Goal: Communication & Community: Connect with others

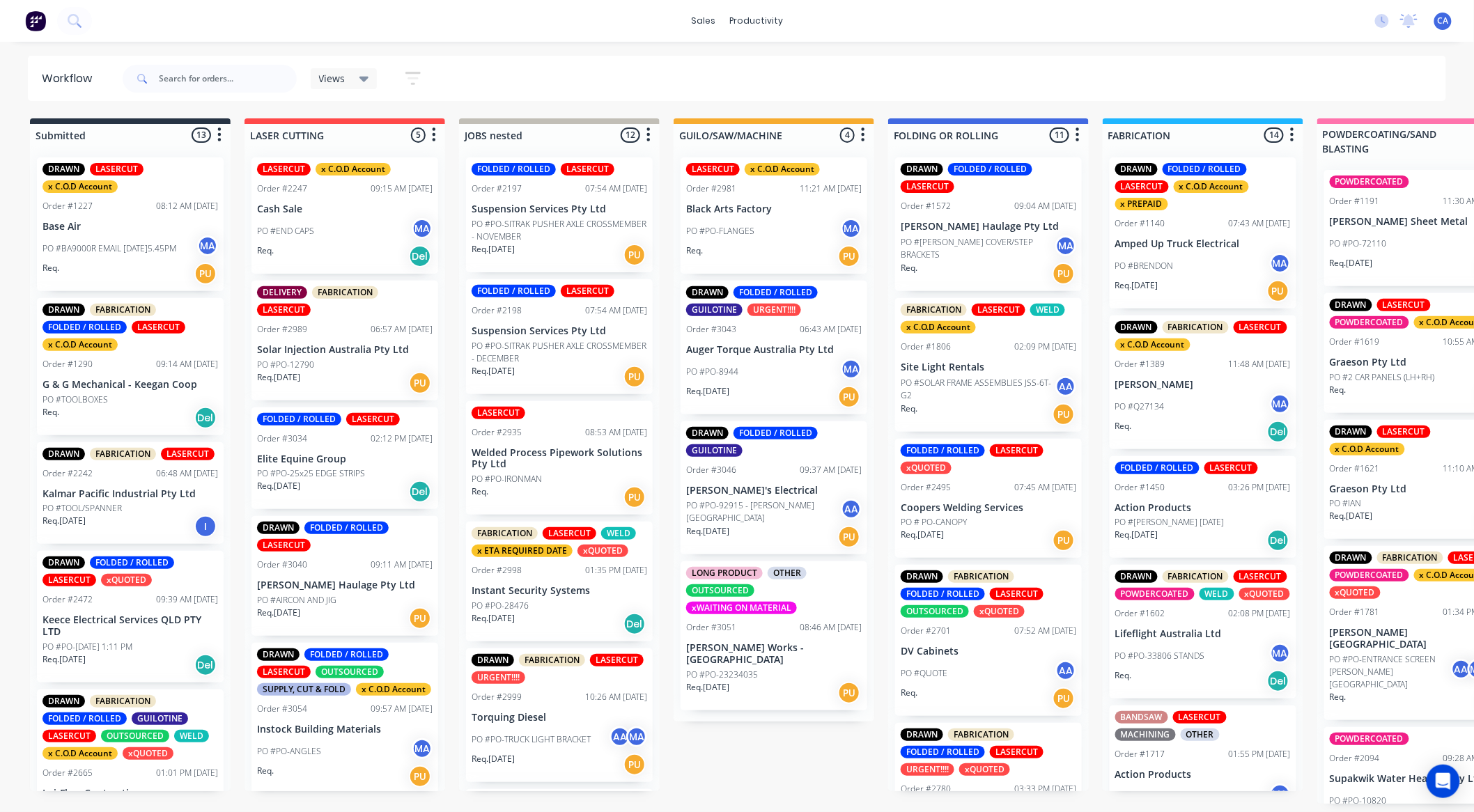
click at [1054, 77] on div "Views Save new view None (Default) edit Show/Hide statuses Show line item cards…" at bounding box center [783, 79] width 1328 height 42
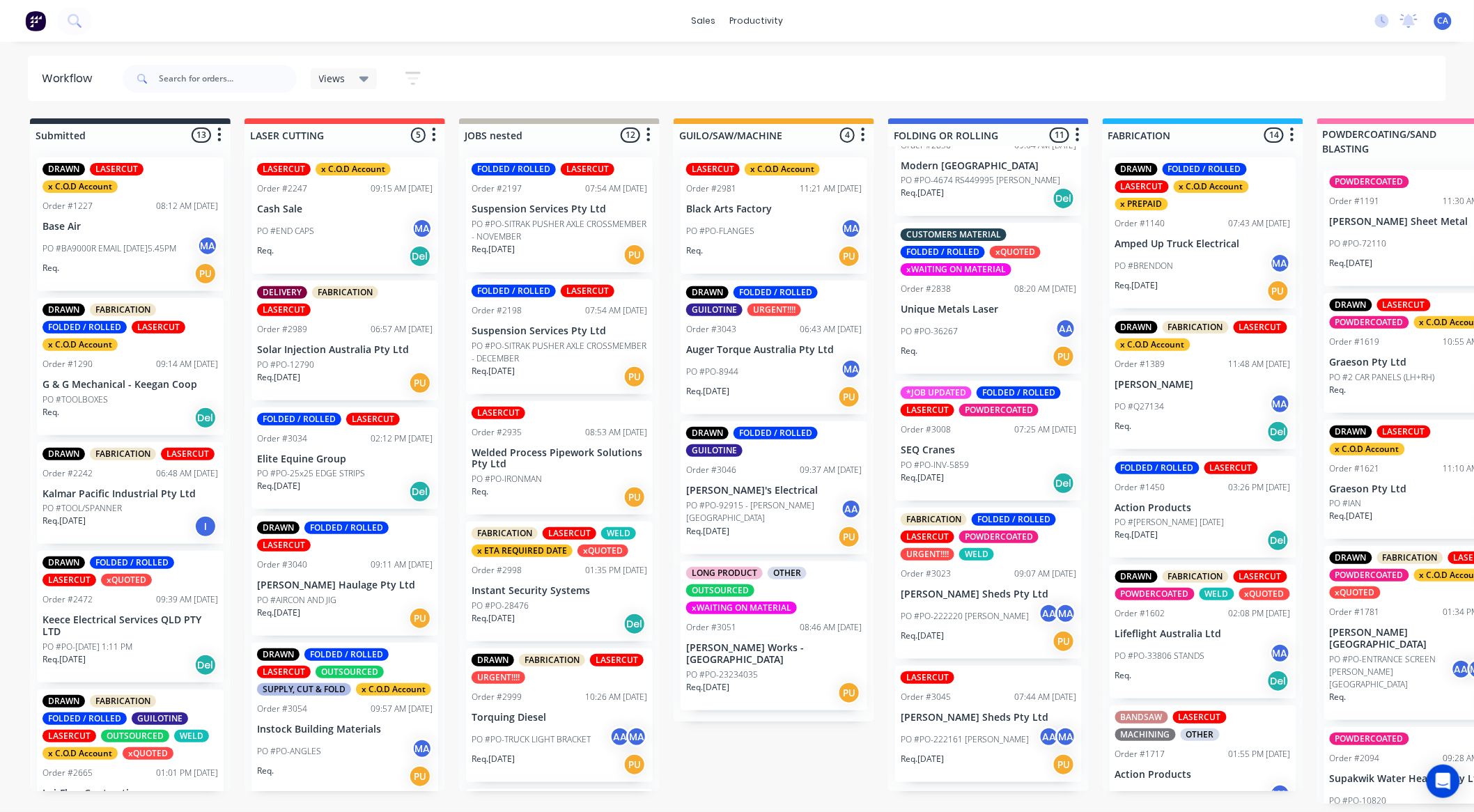
scroll to position [889, 0]
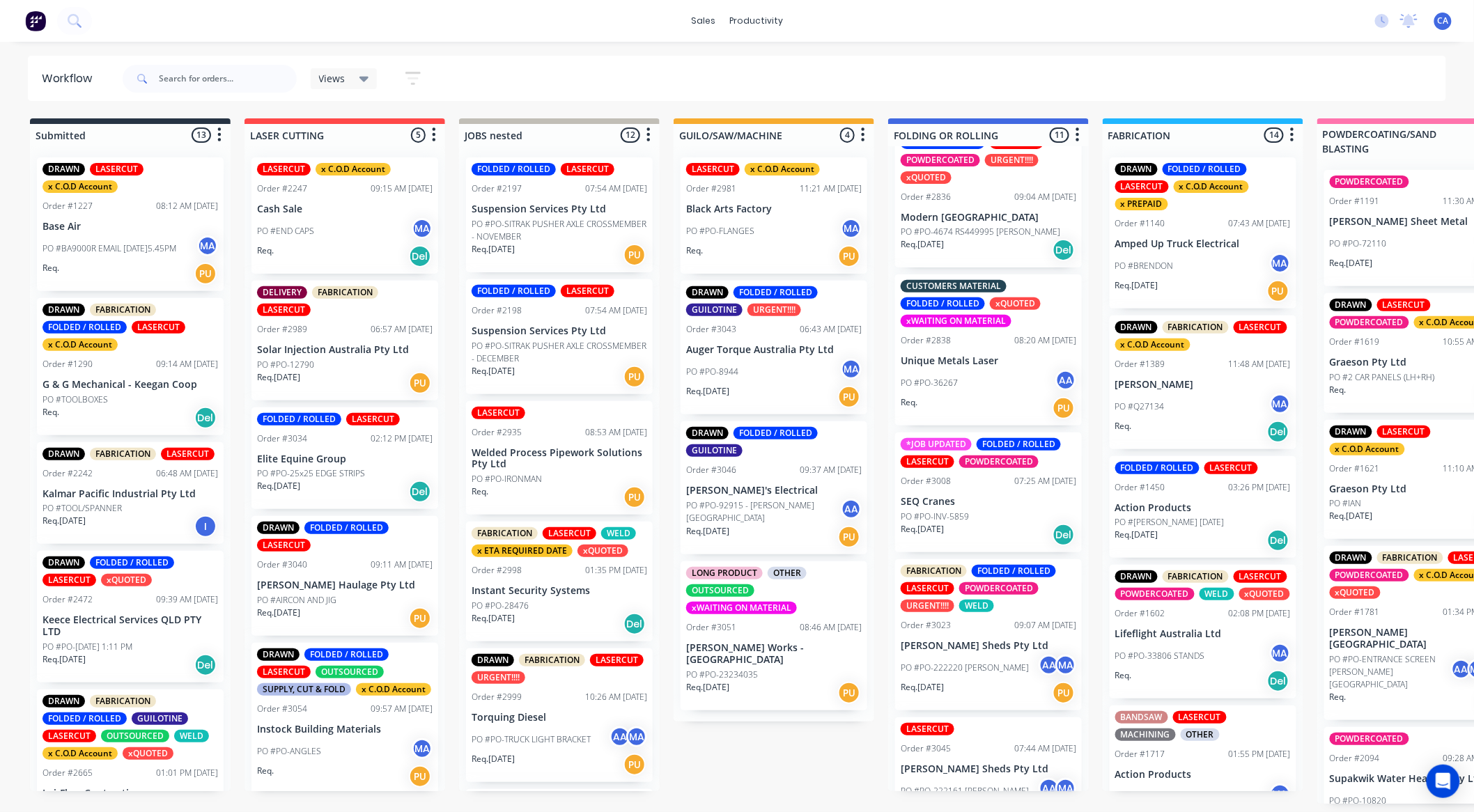
click at [1001, 682] on div "PO #PO-222220 MACE AA MA" at bounding box center [988, 668] width 175 height 27
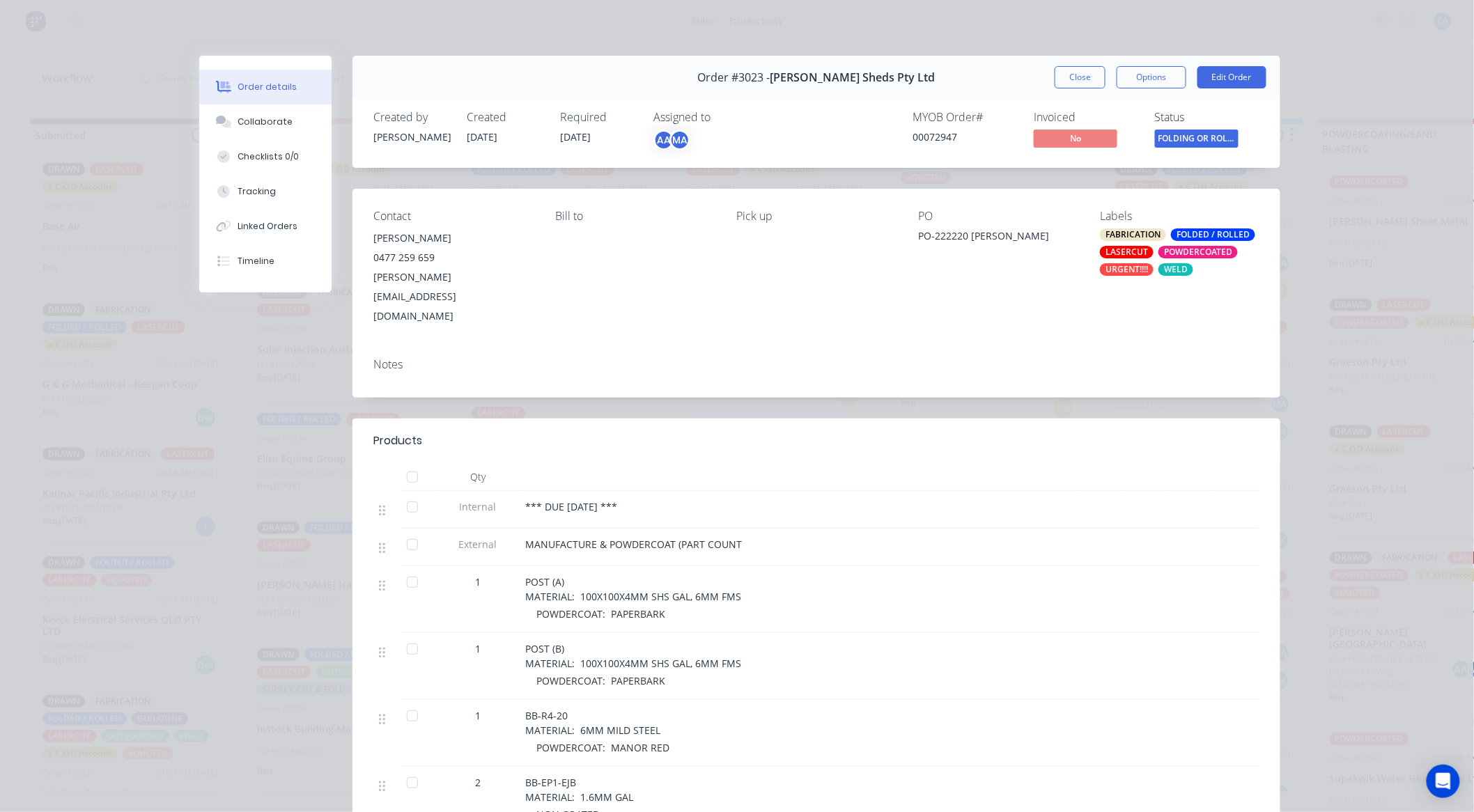
scroll to position [155, 0]
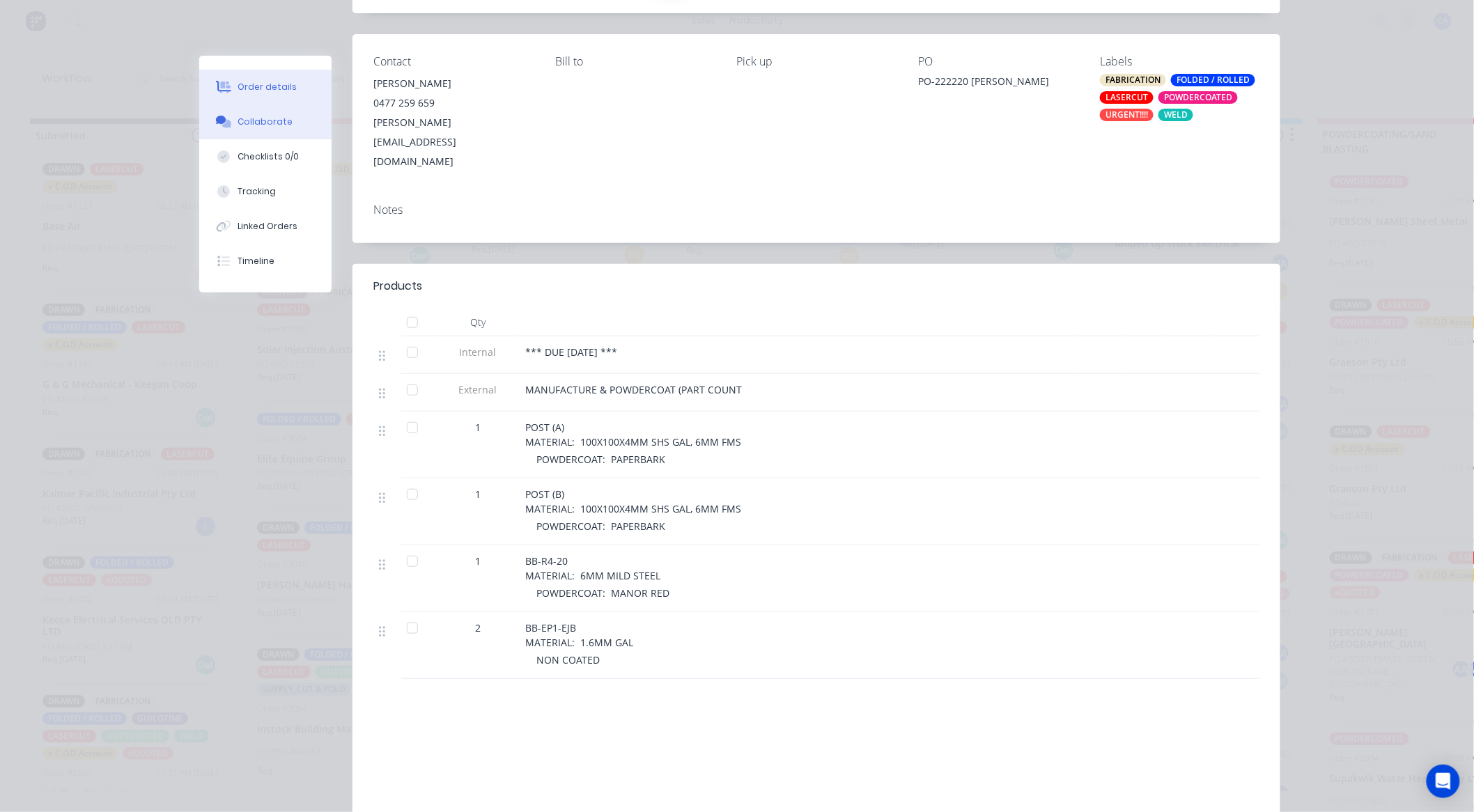
click at [278, 120] on div "Collaborate" at bounding box center [266, 122] width 55 height 12
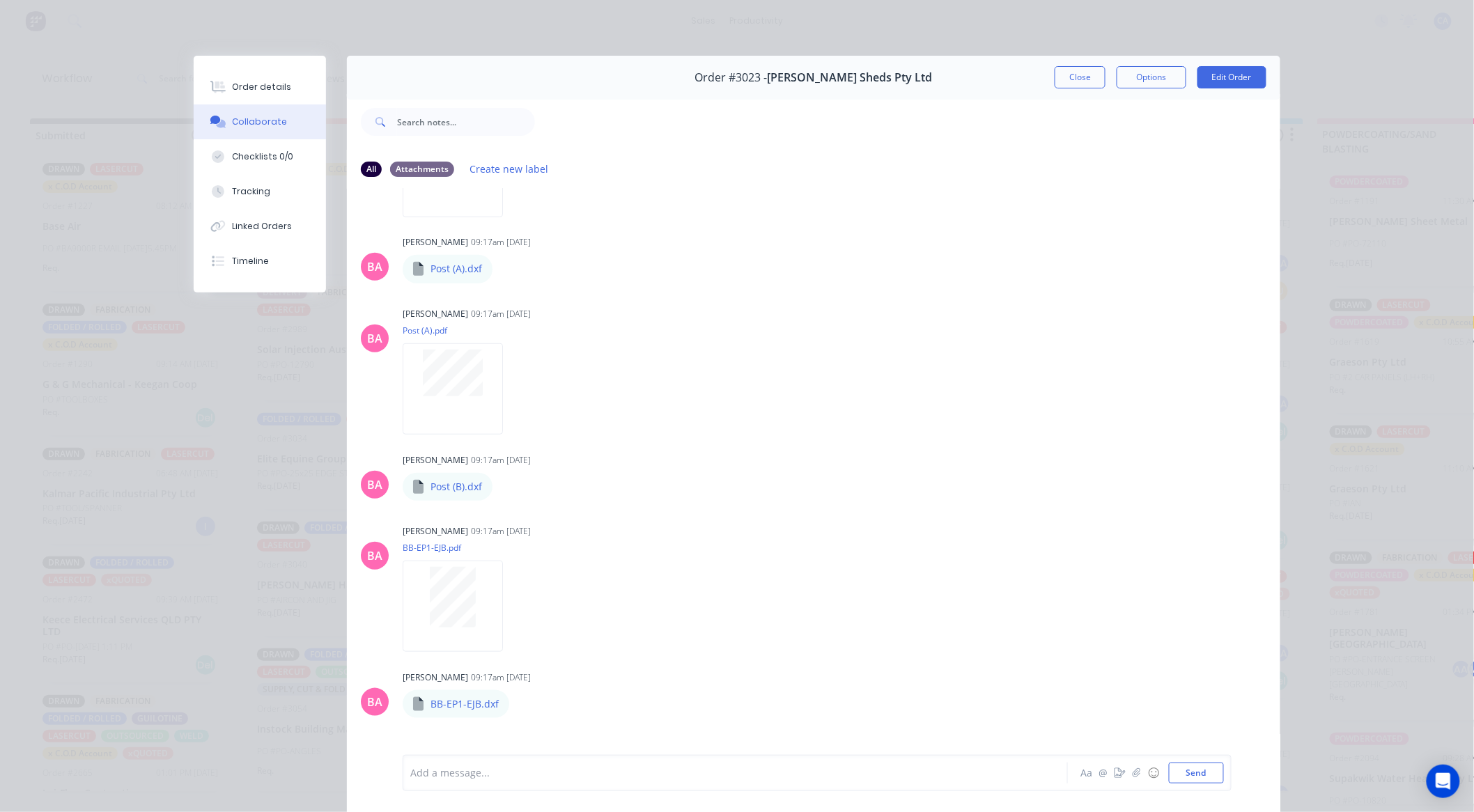
scroll to position [278, 0]
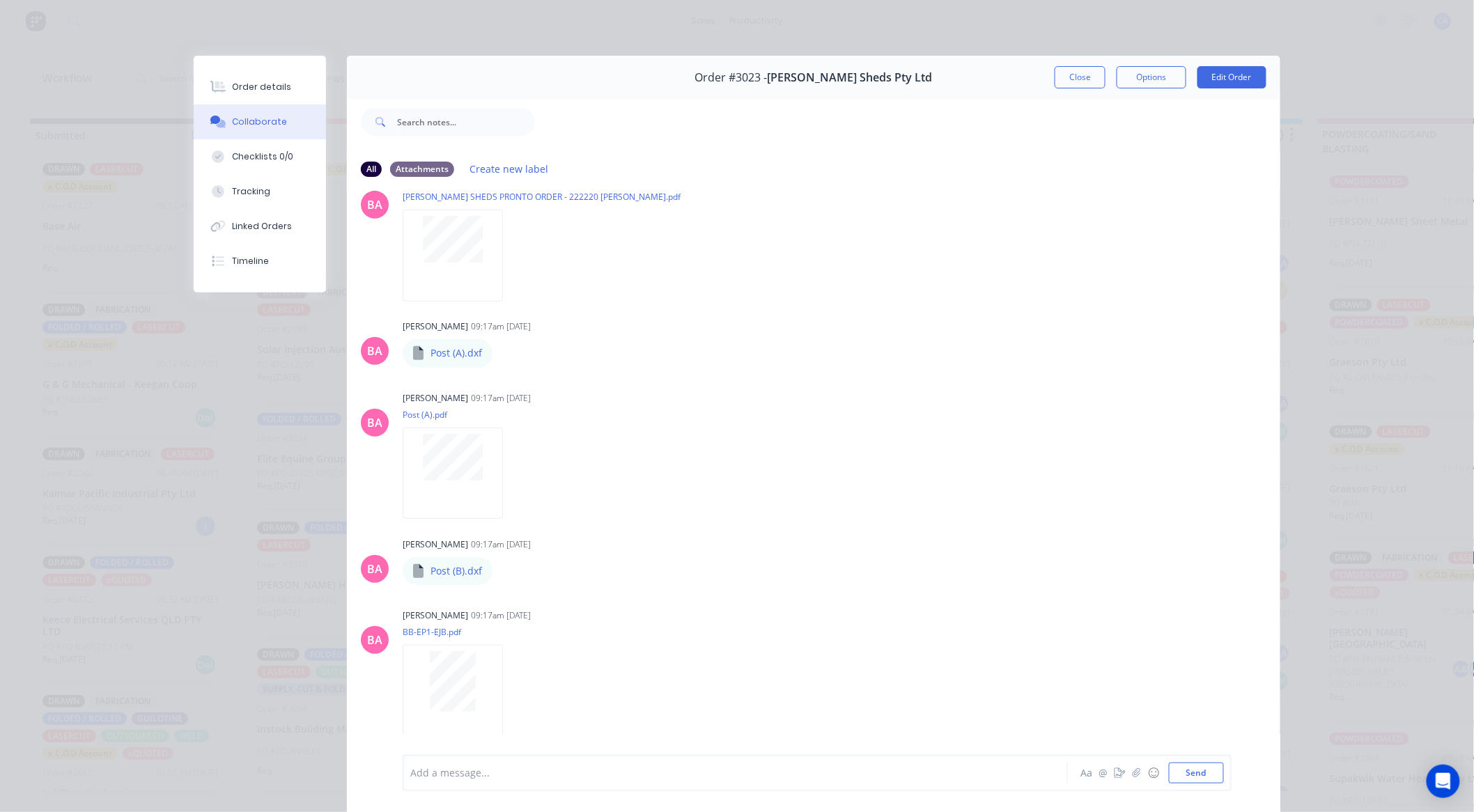
click at [1066, 75] on button "Close" at bounding box center [1080, 77] width 51 height 22
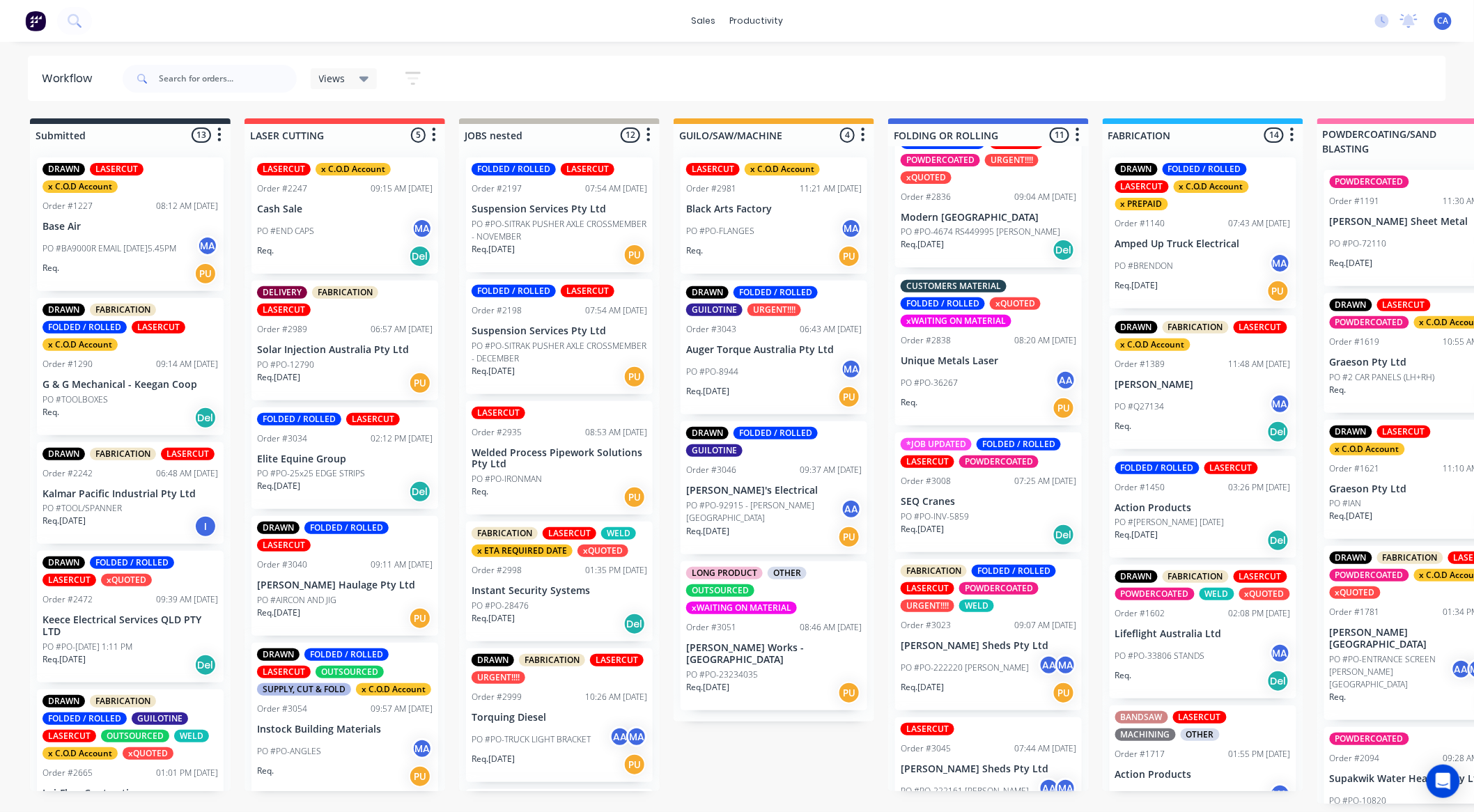
click at [782, 682] on div "Req. 30/09/25 PU" at bounding box center [774, 693] width 175 height 24
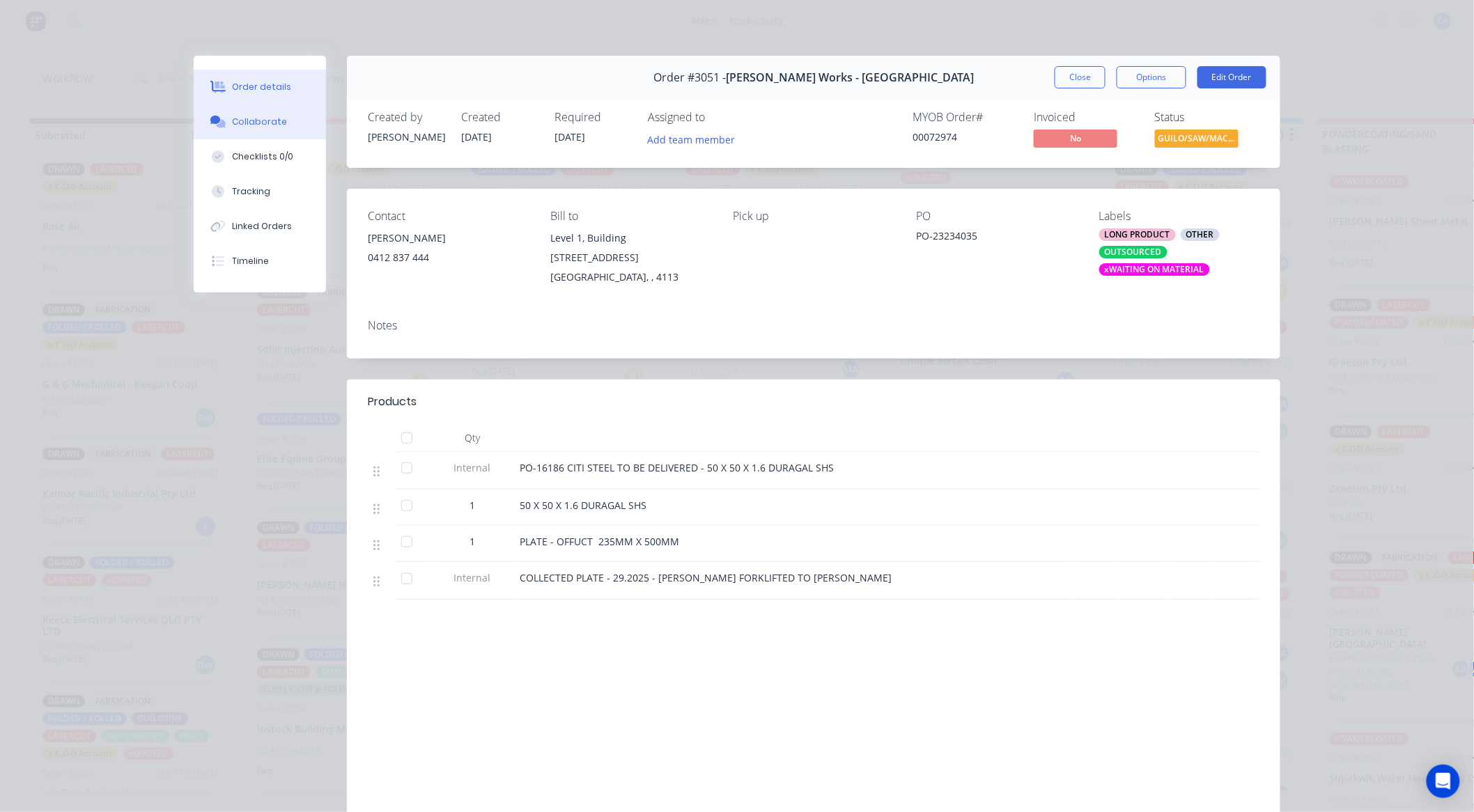
click at [268, 114] on button "Collaborate" at bounding box center [260, 122] width 133 height 35
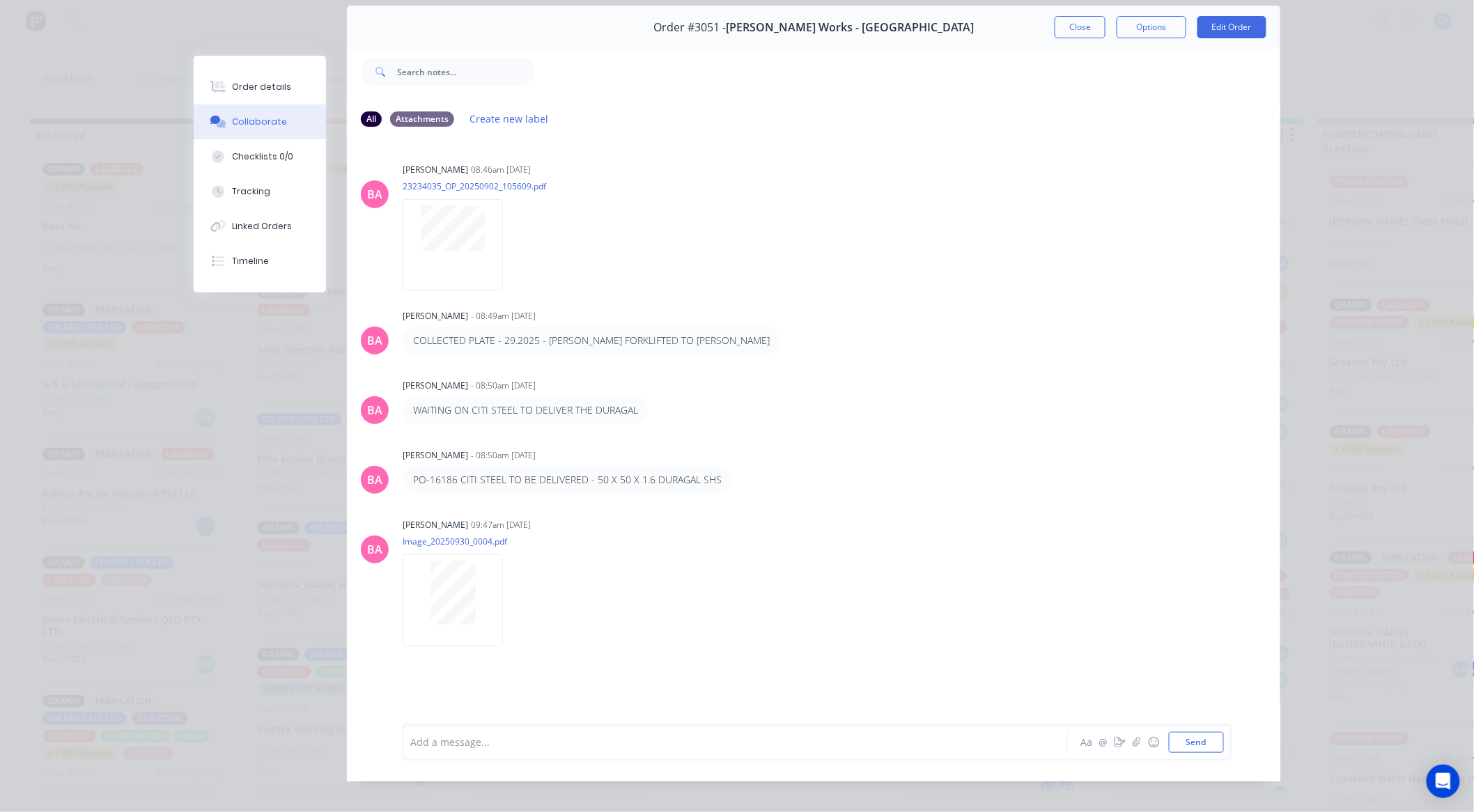
scroll to position [75, 0]
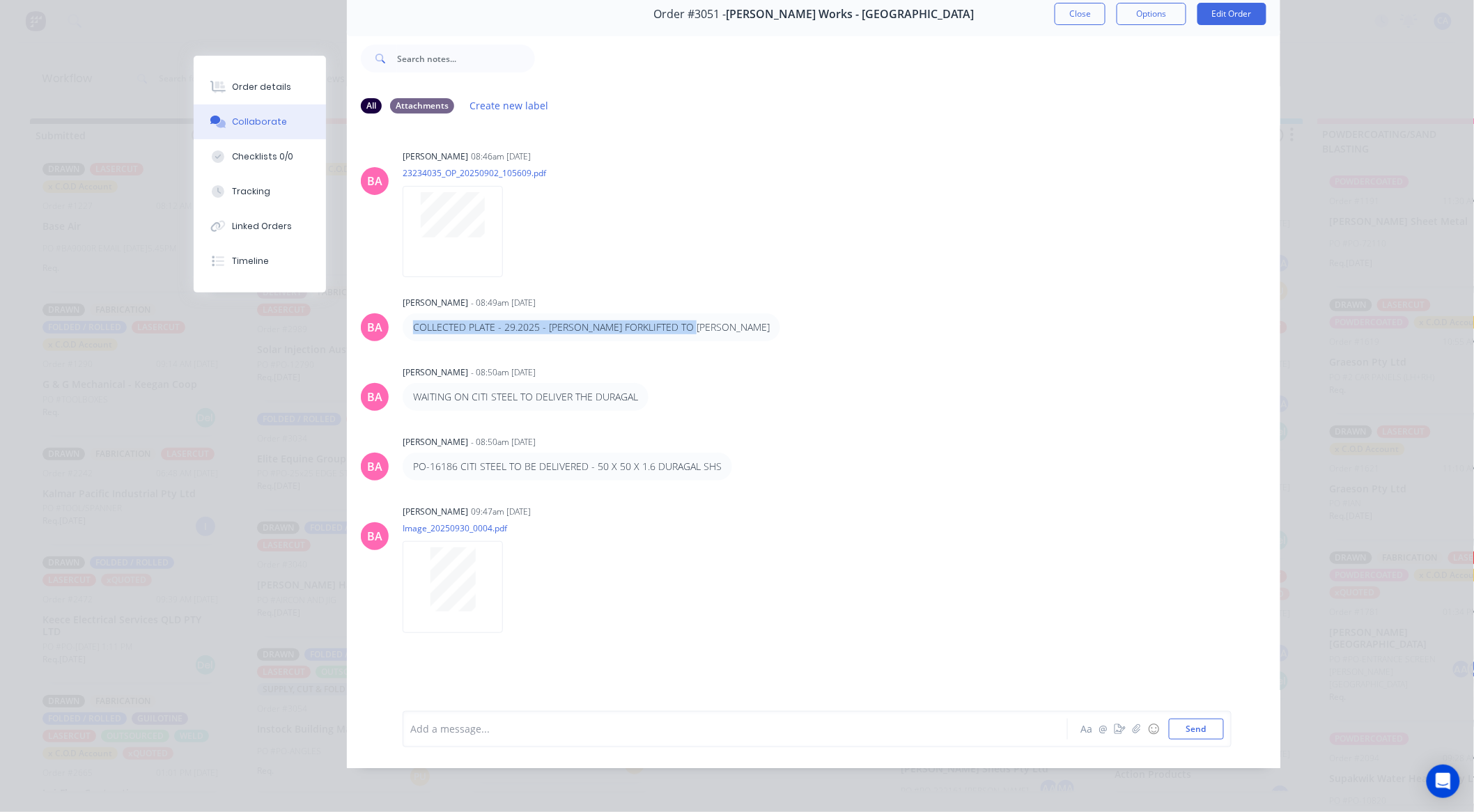
drag, startPoint x: 408, startPoint y: 313, endPoint x: 740, endPoint y: 310, distance: 332.0
click at [740, 313] on div "COLLECTED PLATE - 29.2025 - MATTHEW FORKLIFTED TO DOWNER" at bounding box center [620, 327] width 435 height 28
click at [660, 392] on div "WAITING ON CITI STEEL TO DELIVER THE DURAGAL" at bounding box center [620, 397] width 435 height 28
drag, startPoint x: 436, startPoint y: 381, endPoint x: 660, endPoint y: 382, distance: 224.0
click at [660, 384] on div "WAITING ON CITI STEEL TO DELIVER THE DURAGAL" at bounding box center [620, 397] width 435 height 28
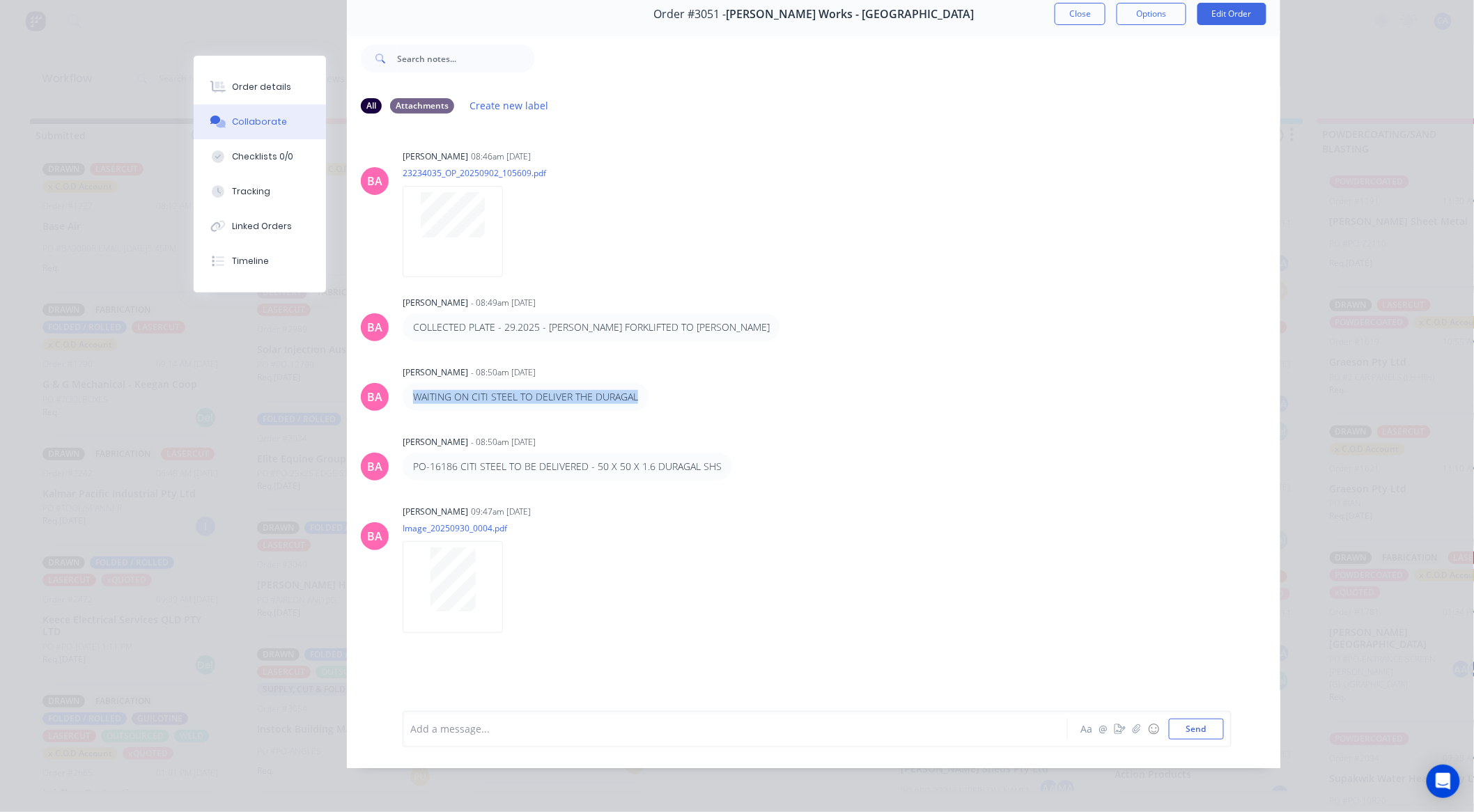
click at [654, 395] on div "WAITING ON CITI STEEL TO DELIVER THE DURAGAL" at bounding box center [620, 397] width 435 height 28
drag, startPoint x: 400, startPoint y: 450, endPoint x: 733, endPoint y: 448, distance: 333.0
click at [733, 453] on div "PO-16186 CITI STEEL TO BE DELIVERED - 50 X 50 X 1.6 DURAGAL SHS" at bounding box center [620, 467] width 435 height 28
click at [1081, 8] on button "Close" at bounding box center [1080, 14] width 51 height 22
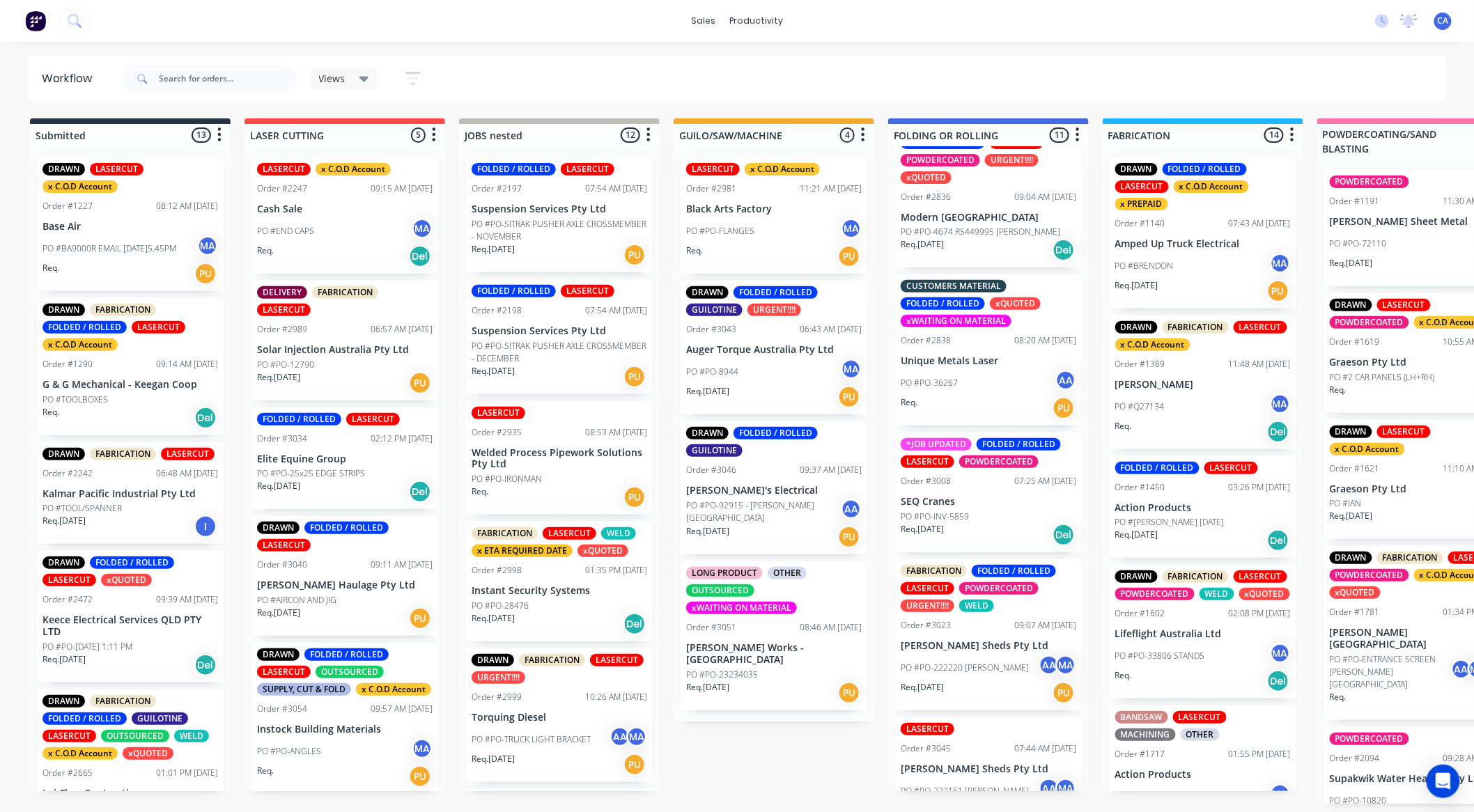
click at [771, 491] on p "[PERSON_NAME]'s Electrical" at bounding box center [774, 491] width 175 height 12
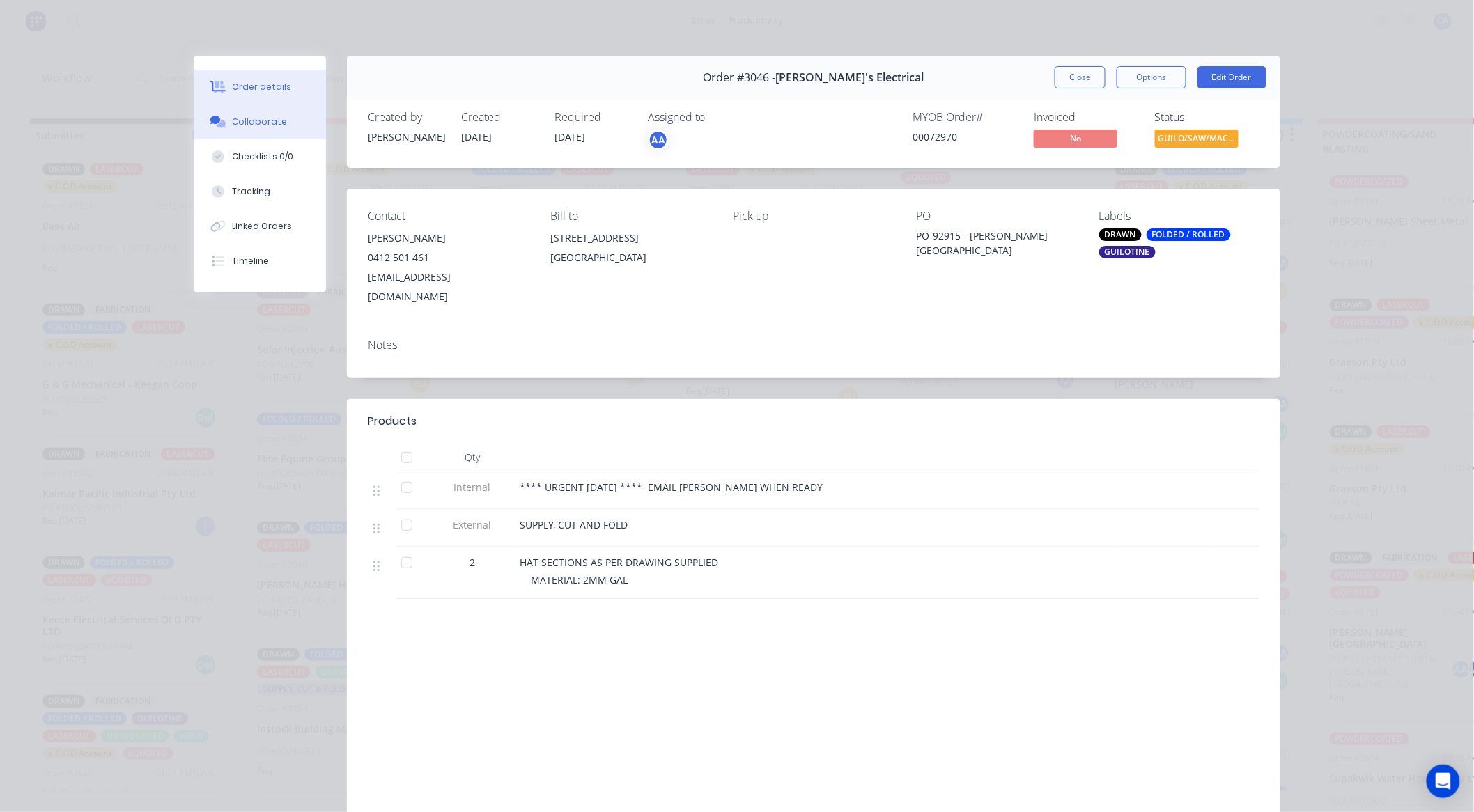
click at [273, 126] on div "Collaborate" at bounding box center [260, 122] width 55 height 12
